Goal: Information Seeking & Learning: Learn about a topic

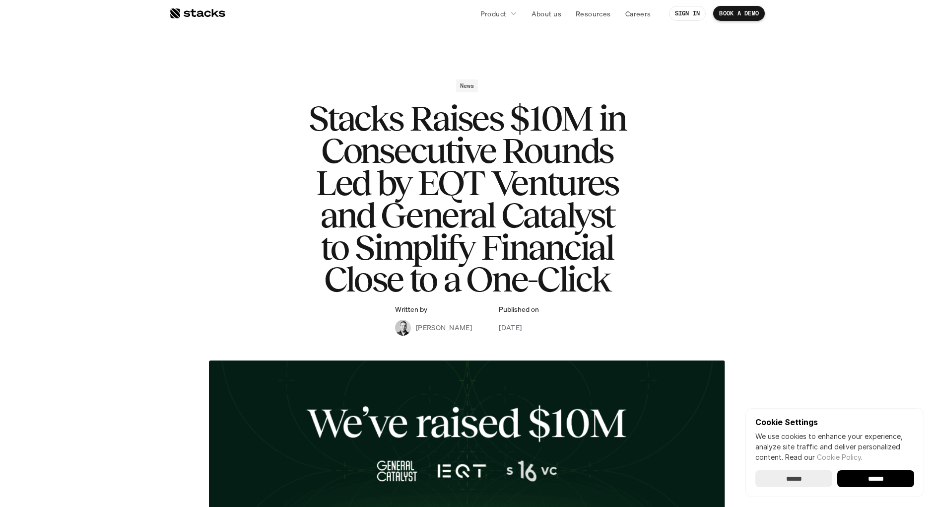
click at [249, 132] on div "News Stacks Raises $10M in Consecutive Rounds Led by EQT Ventures and General C…" at bounding box center [467, 207] width 576 height 256
click at [193, 15] on div at bounding box center [197, 13] width 56 height 12
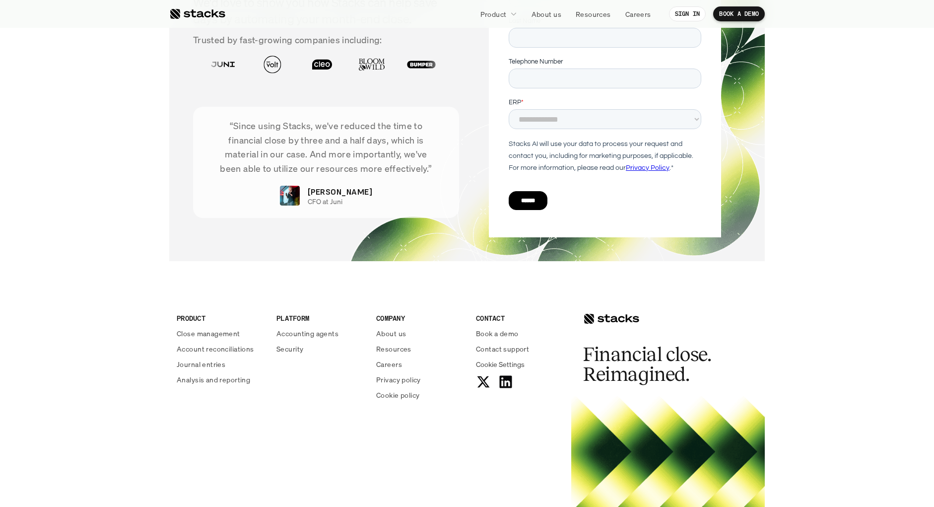
scroll to position [3506, 0]
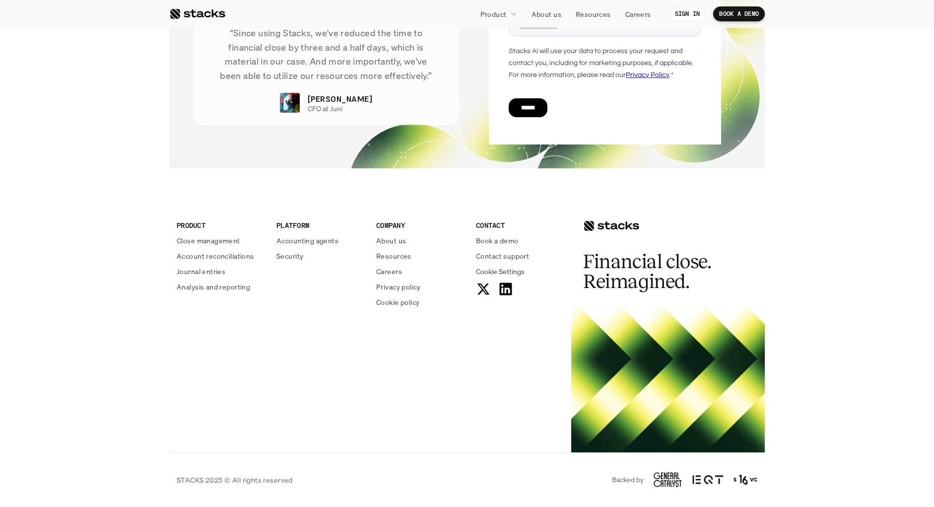
drag, startPoint x: 619, startPoint y: 400, endPoint x: 784, endPoint y: 321, distance: 183.1
click at [784, 321] on footer "PRODUCT Close management Account reconciliations Journal entries Analysis and r…" at bounding box center [467, 347] width 934 height 319
click at [847, 283] on footer "PRODUCT Close management Account reconciliations Journal entries Analysis and r…" at bounding box center [467, 347] width 934 height 319
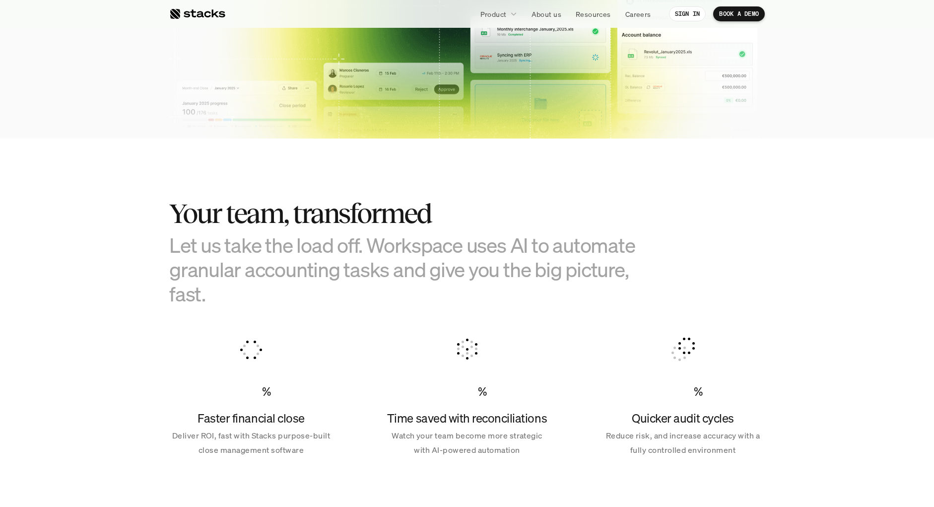
scroll to position [19, 0]
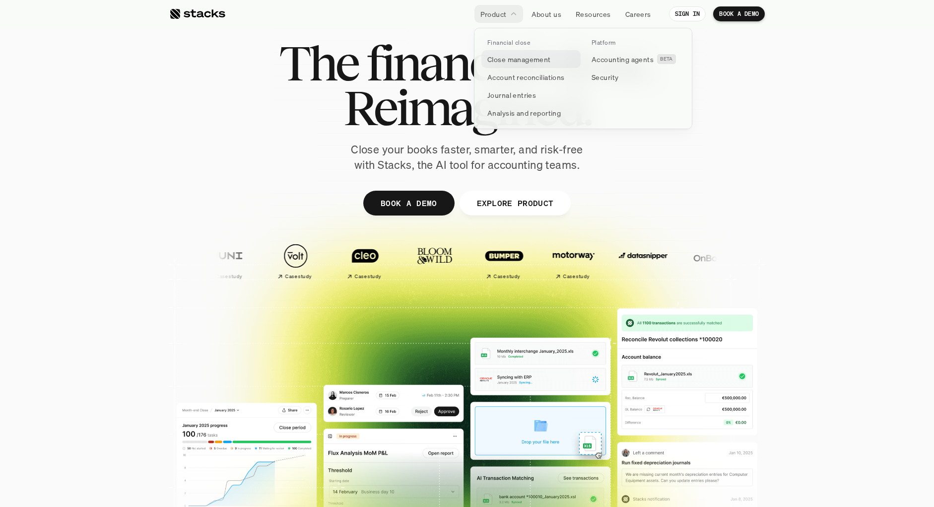
click at [517, 55] on p "Close management" at bounding box center [519, 59] width 64 height 10
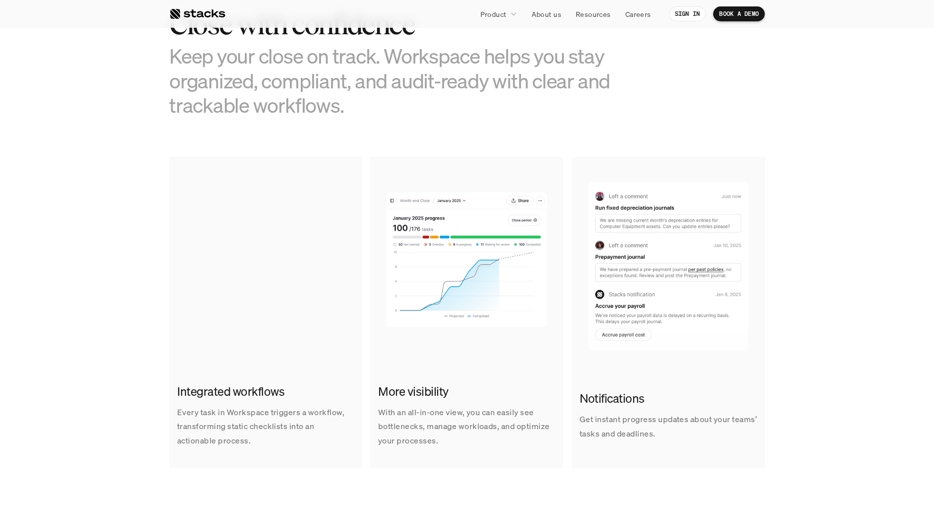
scroll to position [516, 0]
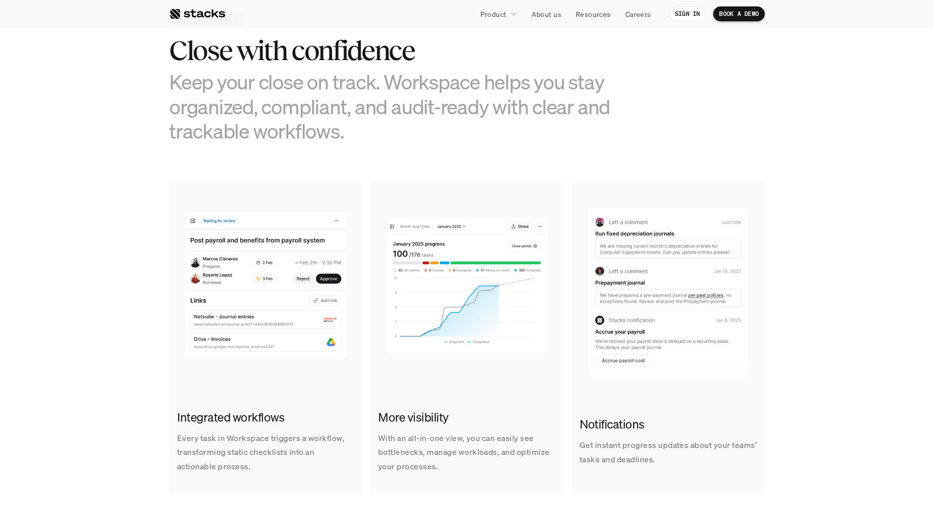
click at [736, 110] on div "CLOSE MANAGEMENT Close with confidence Keep your close on track. Workspace help…" at bounding box center [466, 77] width 595 height 132
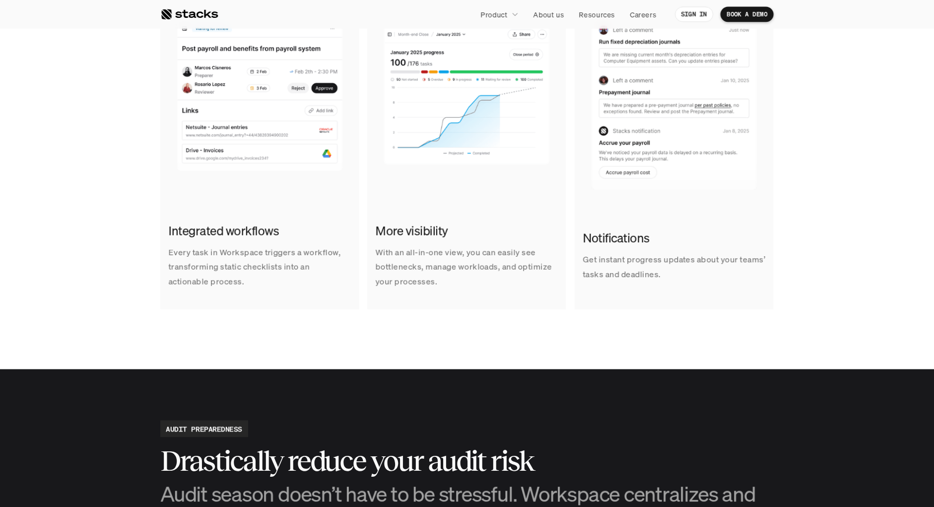
scroll to position [697, 0]
